Goal: Task Accomplishment & Management: Use online tool/utility

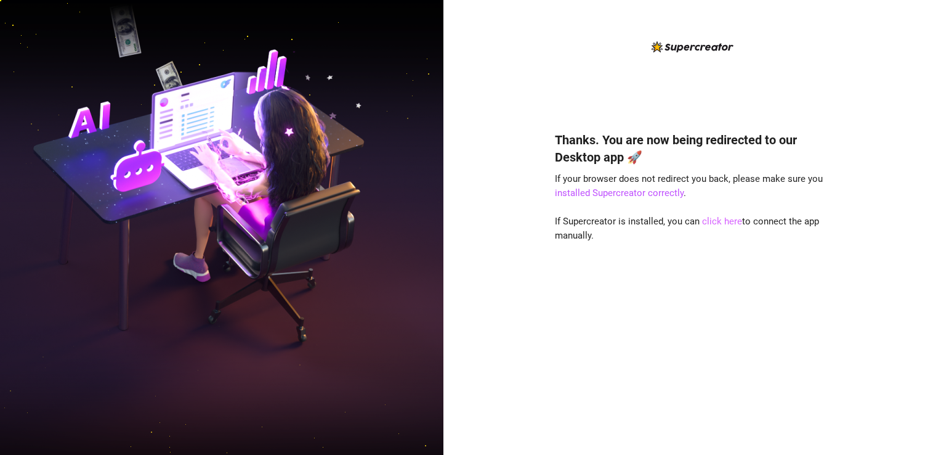
click at [724, 222] on link "click here" at bounding box center [722, 221] width 40 height 11
click at [723, 222] on link "click here" at bounding box center [722, 221] width 40 height 11
click at [719, 223] on link "click here" at bounding box center [722, 221] width 40 height 11
click at [617, 195] on link "installed Supercreator correctly" at bounding box center [619, 192] width 129 height 11
click at [719, 224] on link "click here" at bounding box center [722, 221] width 40 height 11
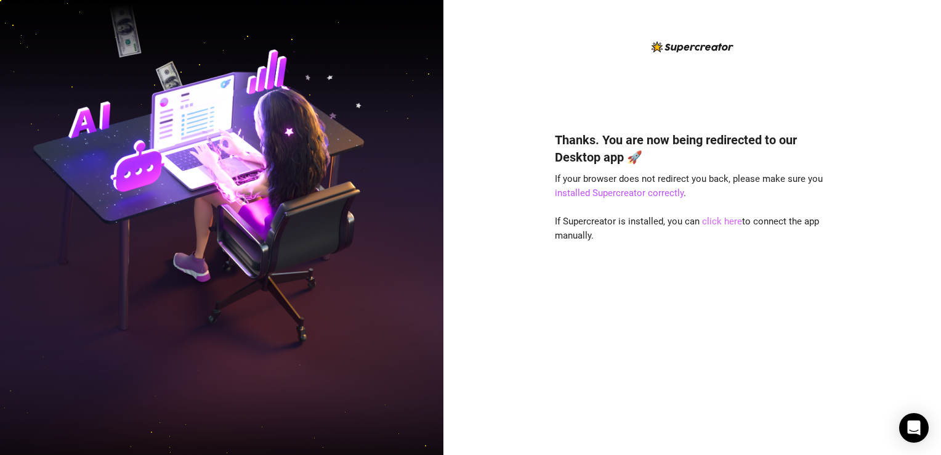
click at [724, 220] on link "click here" at bounding box center [722, 221] width 40 height 11
click at [719, 381] on div "Thanks. You are now being redirected to our Desktop app 🚀 If your browser does …" at bounding box center [692, 275] width 275 height 320
click at [721, 223] on link "click here" at bounding box center [722, 221] width 40 height 11
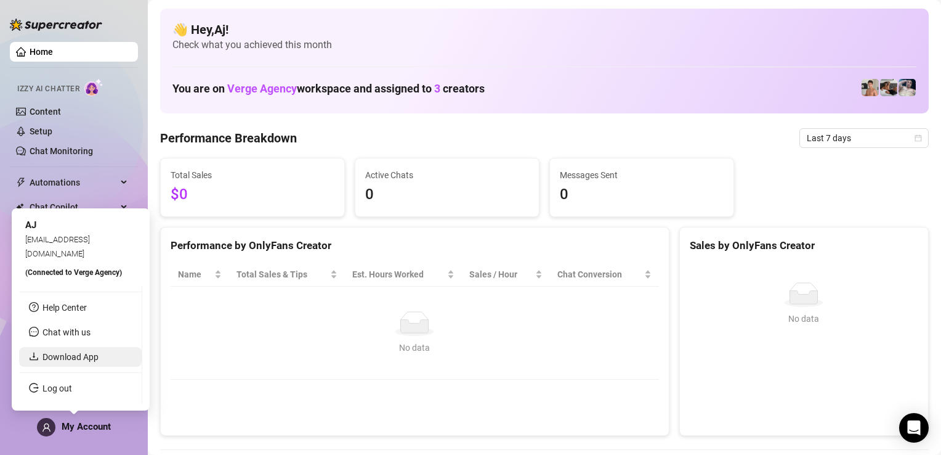
click at [58, 354] on link "Download App" at bounding box center [71, 357] width 56 height 10
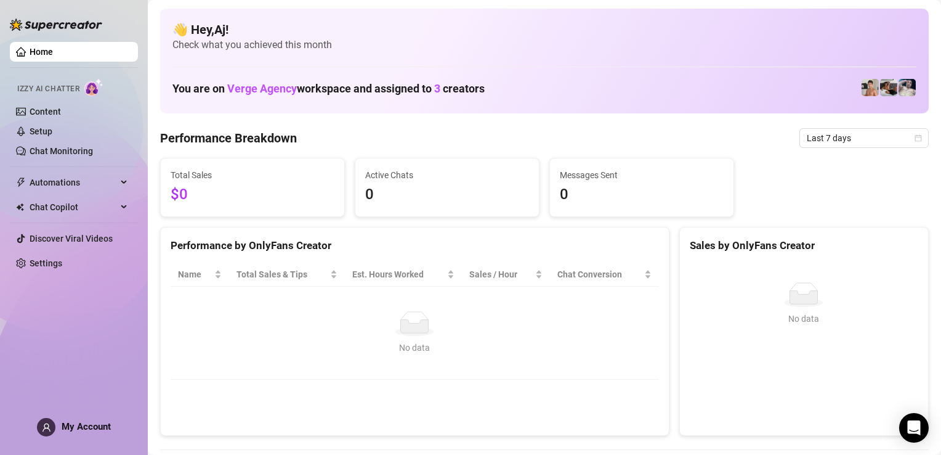
click at [53, 47] on link "Home" at bounding box center [41, 52] width 23 height 10
click at [47, 107] on link "Content" at bounding box center [45, 112] width 31 height 10
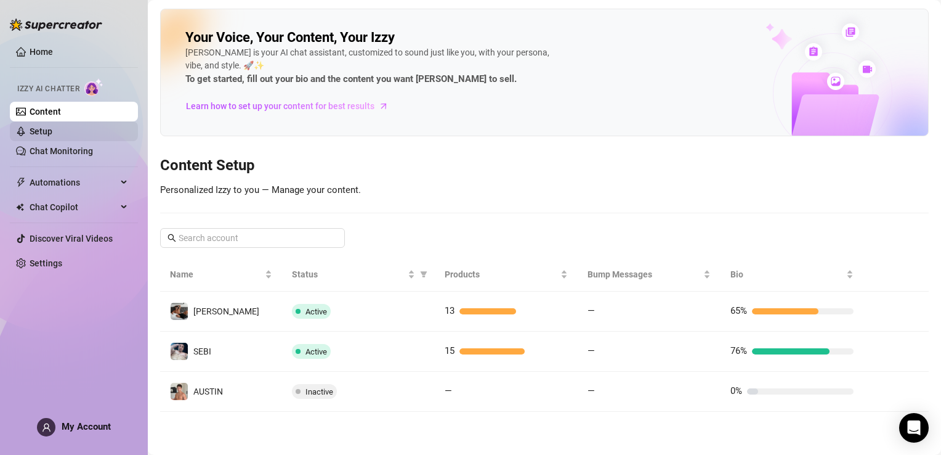
click at [52, 136] on link "Setup" at bounding box center [41, 131] width 23 height 10
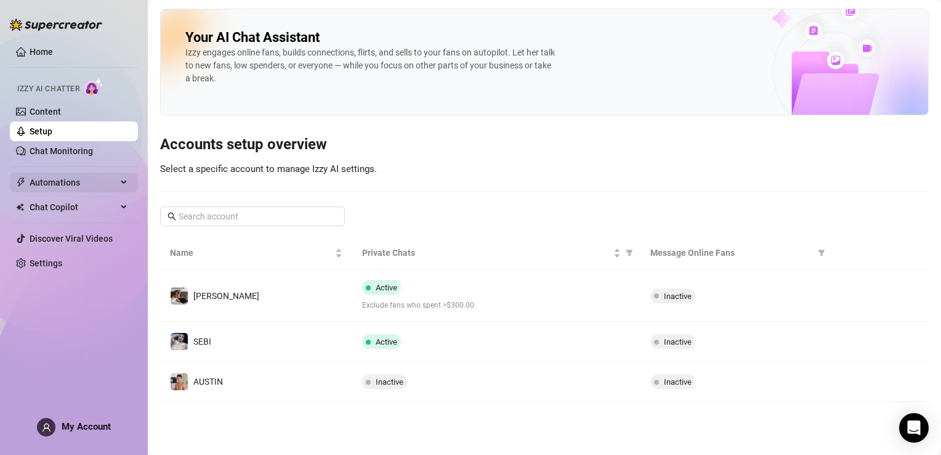
click at [46, 184] on span "Automations" at bounding box center [73, 182] width 87 height 20
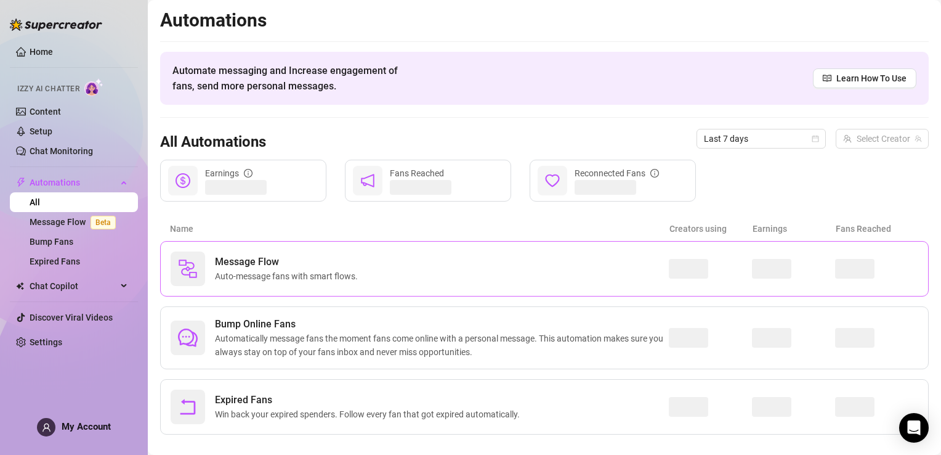
scroll to position [15, 0]
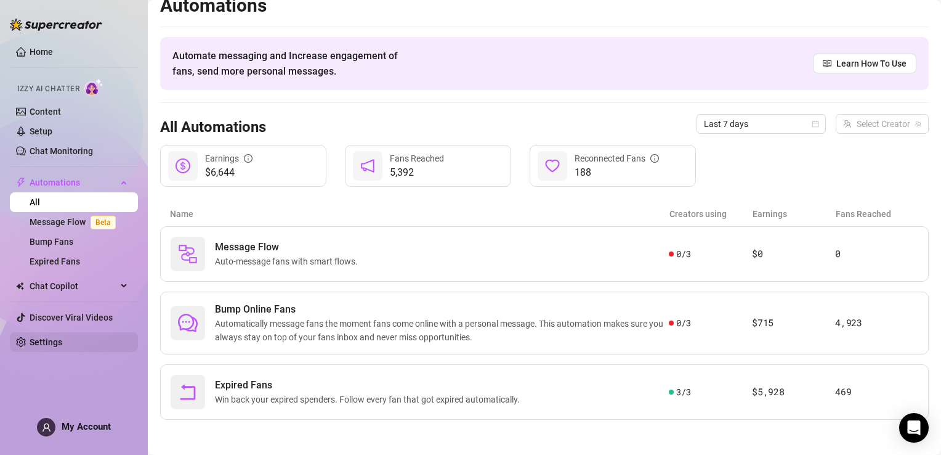
click at [47, 347] on link "Settings" at bounding box center [46, 342] width 33 height 10
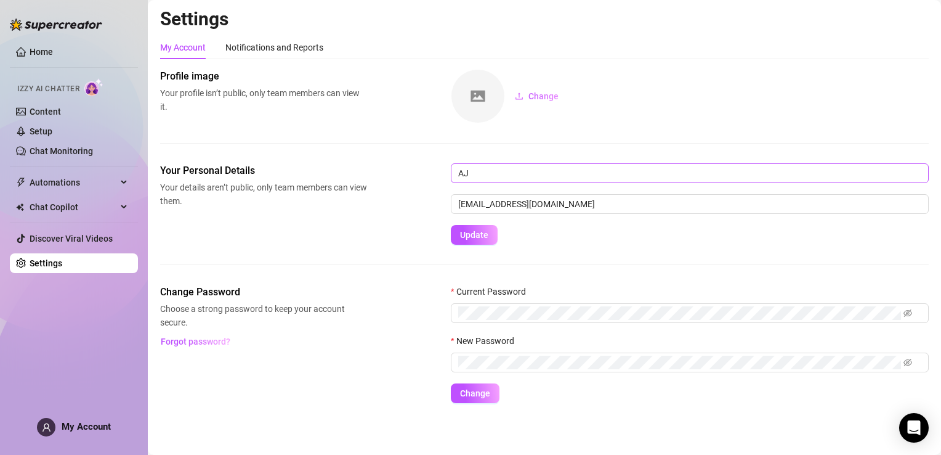
scroll to position [1, 0]
click at [912, 315] on icon "eye-invisible" at bounding box center [908, 313] width 9 height 9
click at [912, 315] on icon "eye" at bounding box center [908, 313] width 9 height 9
click at [40, 53] on link "Home" at bounding box center [41, 52] width 23 height 10
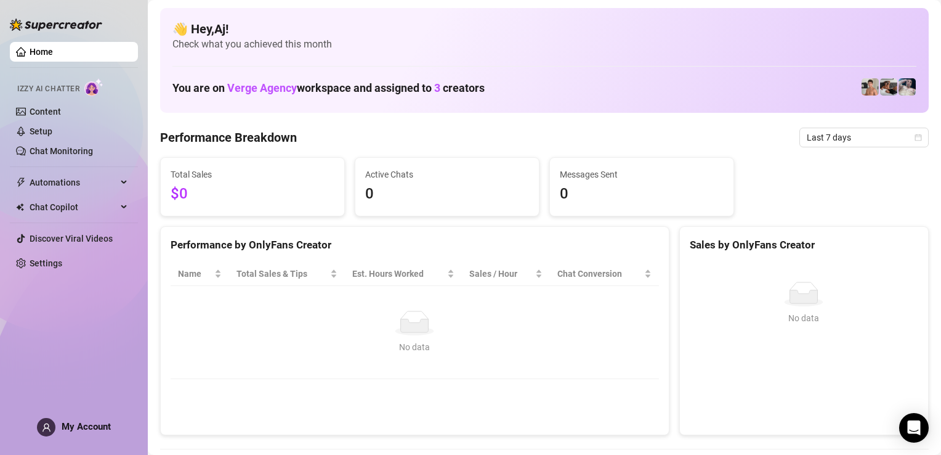
click at [30, 51] on link "Home" at bounding box center [41, 52] width 23 height 10
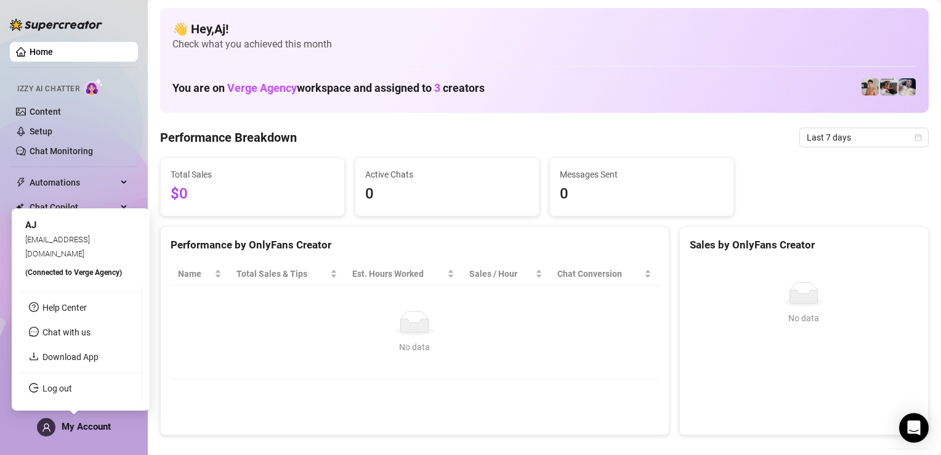
click at [44, 427] on icon "user" at bounding box center [46, 427] width 9 height 9
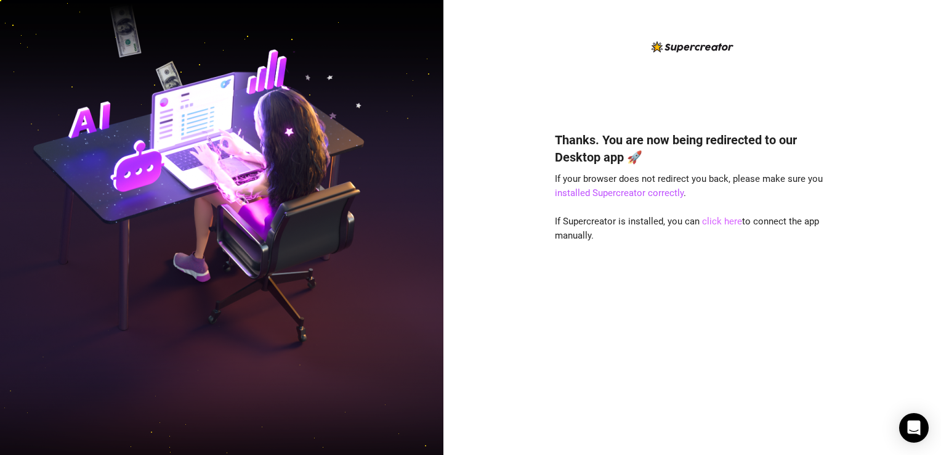
click at [722, 220] on link "click here" at bounding box center [722, 221] width 40 height 11
click at [715, 224] on link "click here" at bounding box center [722, 221] width 40 height 11
click at [716, 220] on link "click here" at bounding box center [722, 221] width 40 height 11
click at [722, 218] on link "click here" at bounding box center [722, 221] width 40 height 11
